Goal: Task Accomplishment & Management: Manage account settings

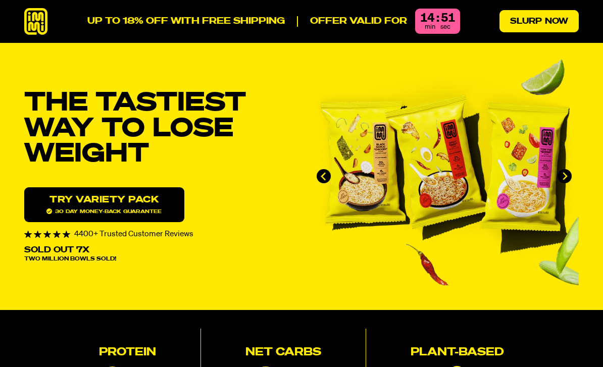
click at [541, 17] on link "Slurp Now" at bounding box center [538, 21] width 79 height 22
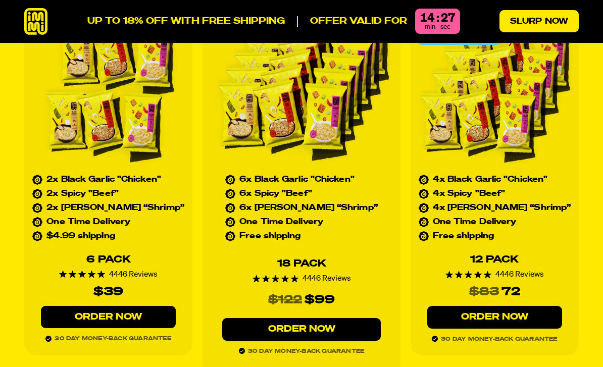
scroll to position [4339, 0]
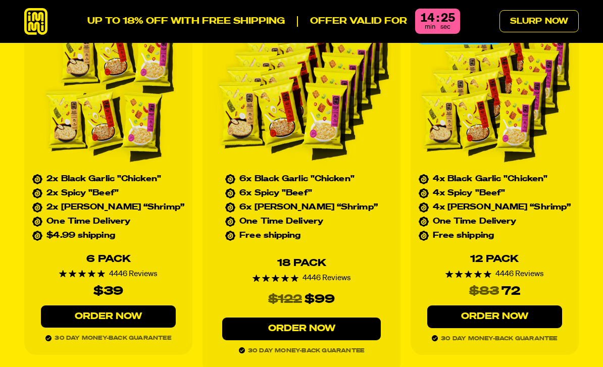
click at [533, 305] on link "Order Now" at bounding box center [494, 316] width 135 height 23
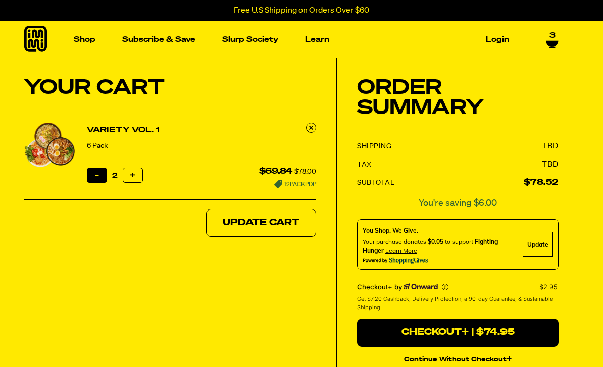
click at [94, 179] on button "Reduce item quantity by one" at bounding box center [97, 175] width 20 height 15
type input "1"
click at [93, 177] on button "Reduce item quantity by one" at bounding box center [97, 175] width 20 height 15
click at [309, 128] on icon at bounding box center [311, 127] width 4 height 5
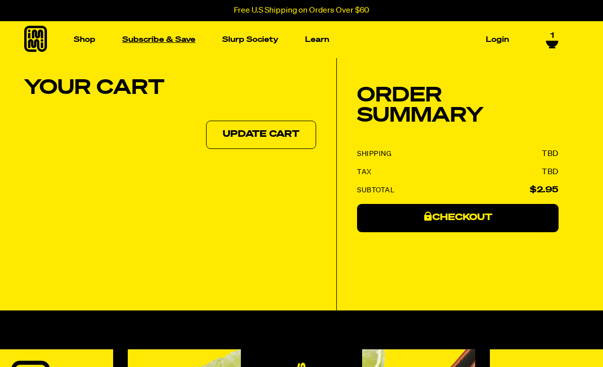
click at [170, 42] on link "Subscribe & Save" at bounding box center [158, 40] width 81 height 16
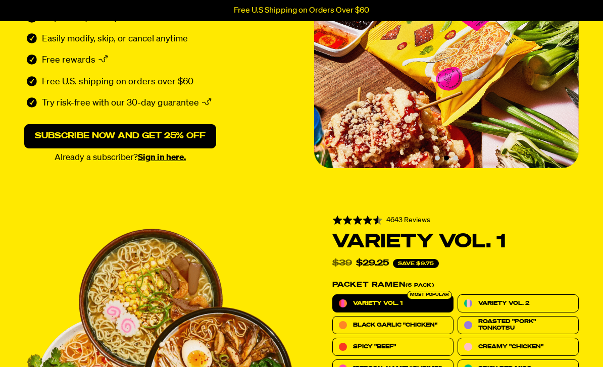
scroll to position [163, 0]
click at [154, 161] on link "Sign in here." at bounding box center [162, 157] width 48 height 9
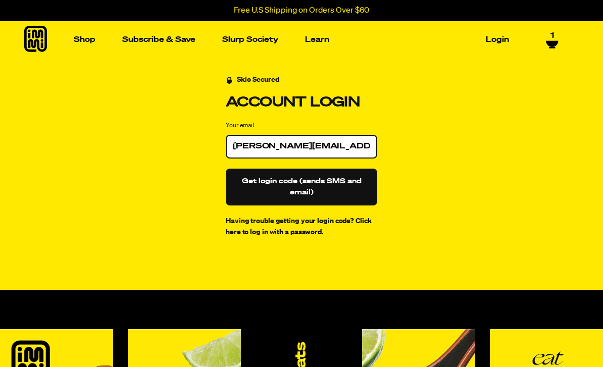
type input "[PERSON_NAME][EMAIL_ADDRESS][DOMAIN_NAME]"
click at [301, 186] on button "Get login code (sends SMS and email)" at bounding box center [301, 187] width 151 height 37
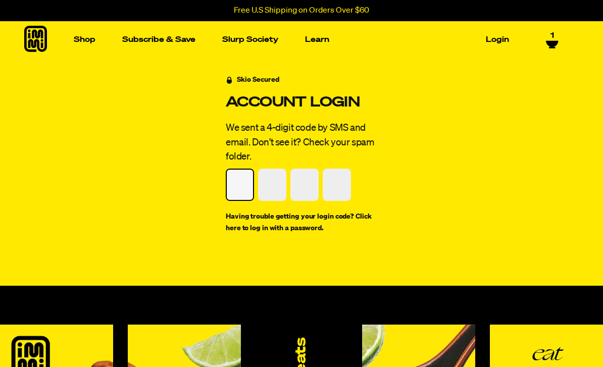
click at [244, 184] on input "Please enter your pin code" at bounding box center [240, 185] width 26 height 30
type input "9"
type input "2"
type input "6"
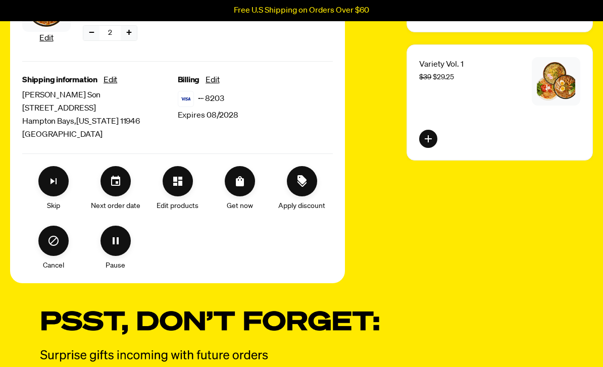
scroll to position [336, 0]
click at [238, 182] on icon "Order Now" at bounding box center [240, 181] width 8 height 10
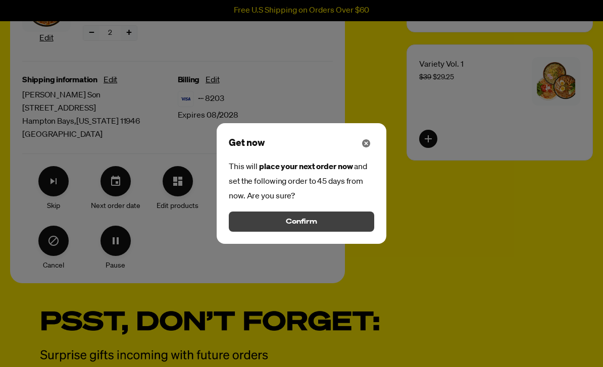
click at [347, 232] on button "Confirm" at bounding box center [301, 222] width 145 height 20
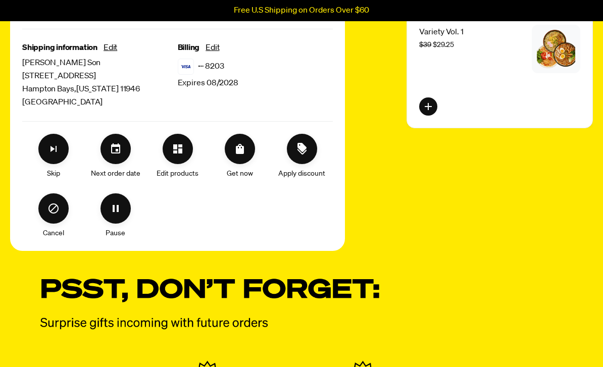
scroll to position [429, 0]
